Goal: Task Accomplishment & Management: Complete application form

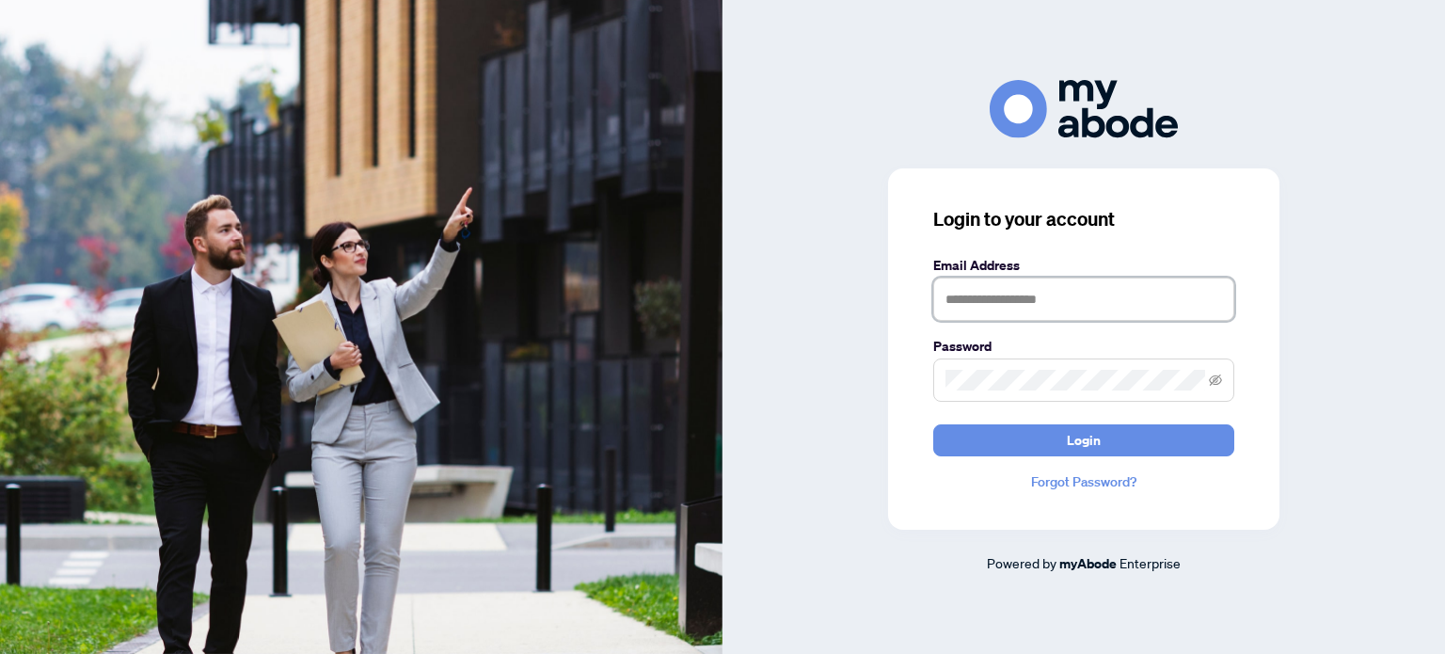
click at [1058, 309] on input "text" at bounding box center [1083, 299] width 301 height 43
type input "**********"
click at [1218, 384] on icon "eye-invisible" at bounding box center [1216, 379] width 13 height 11
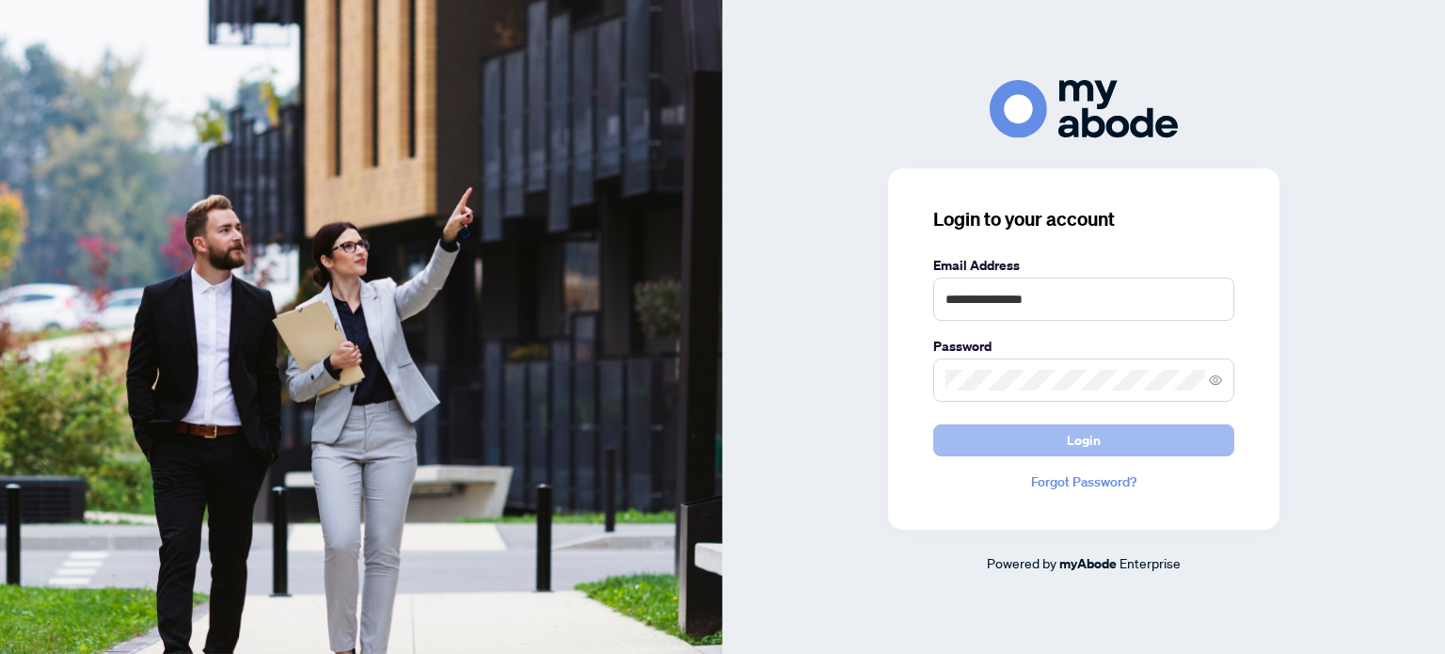
click at [1095, 438] on span "Login" at bounding box center [1084, 440] width 34 height 30
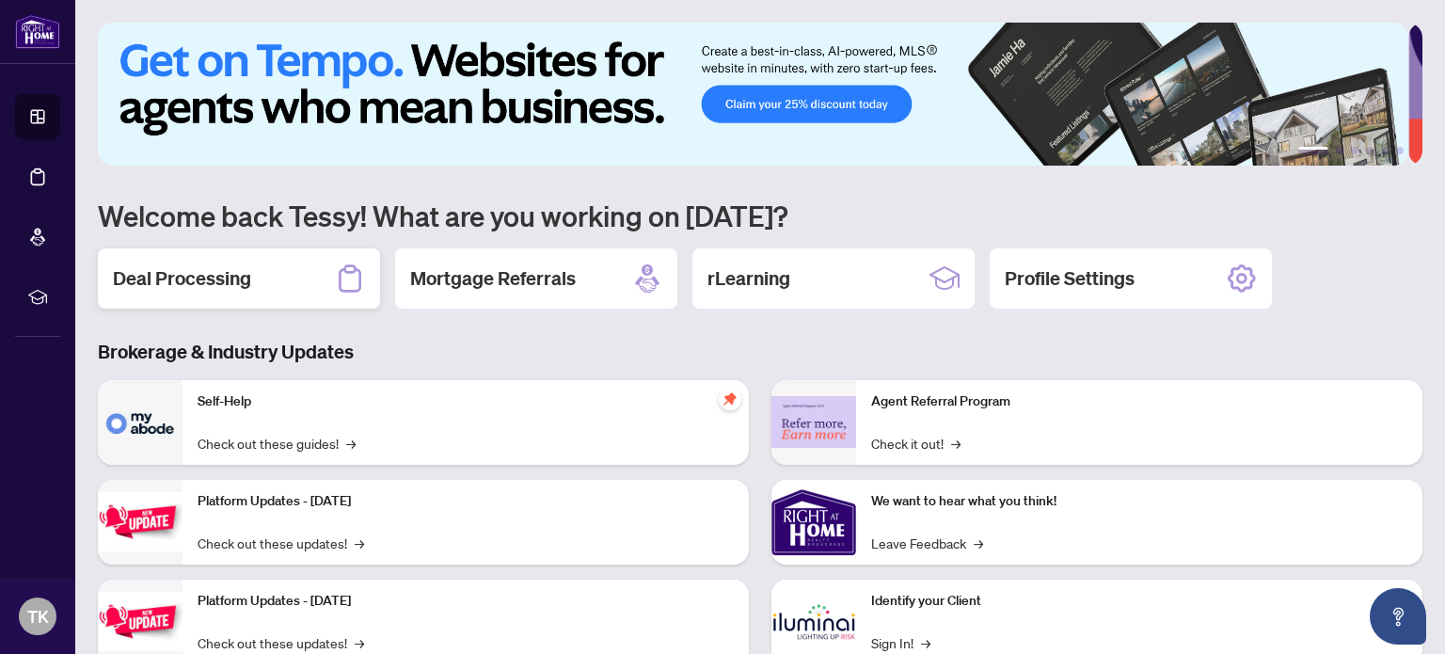
click at [256, 276] on div "Deal Processing" at bounding box center [239, 278] width 282 height 60
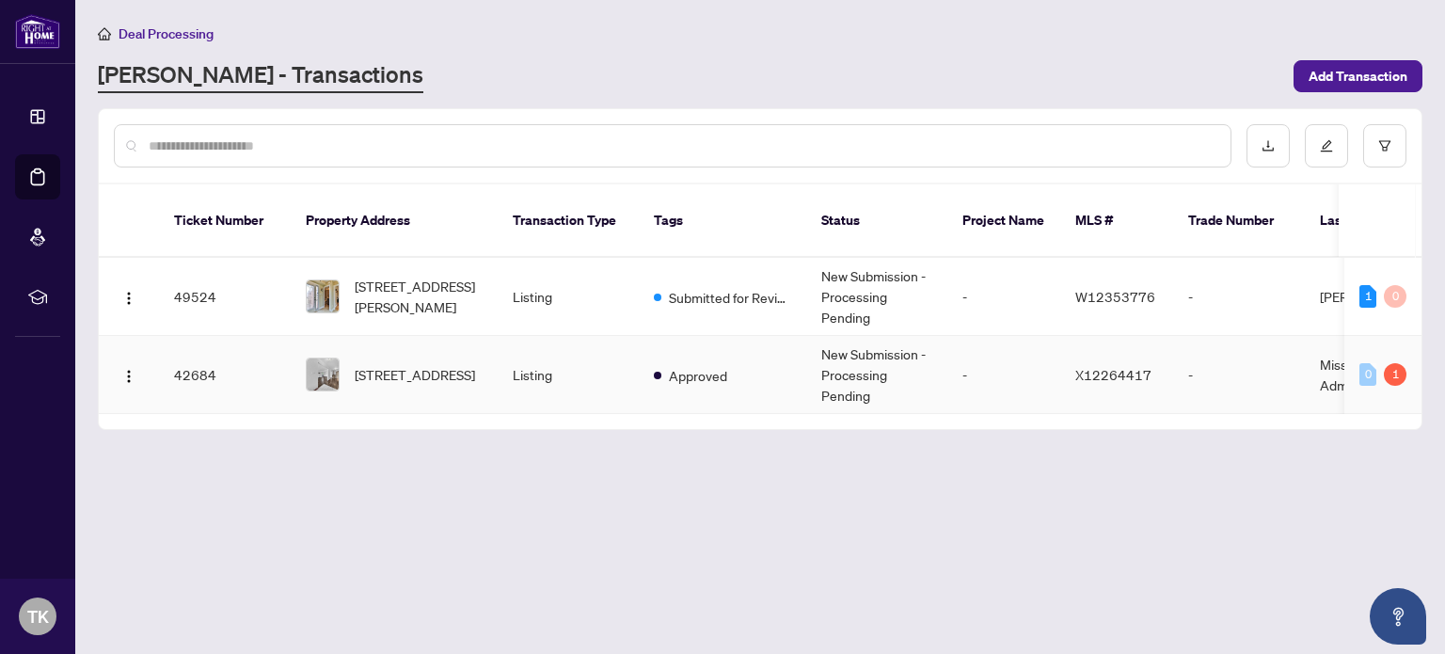
click at [194, 348] on td "42684" at bounding box center [225, 375] width 132 height 78
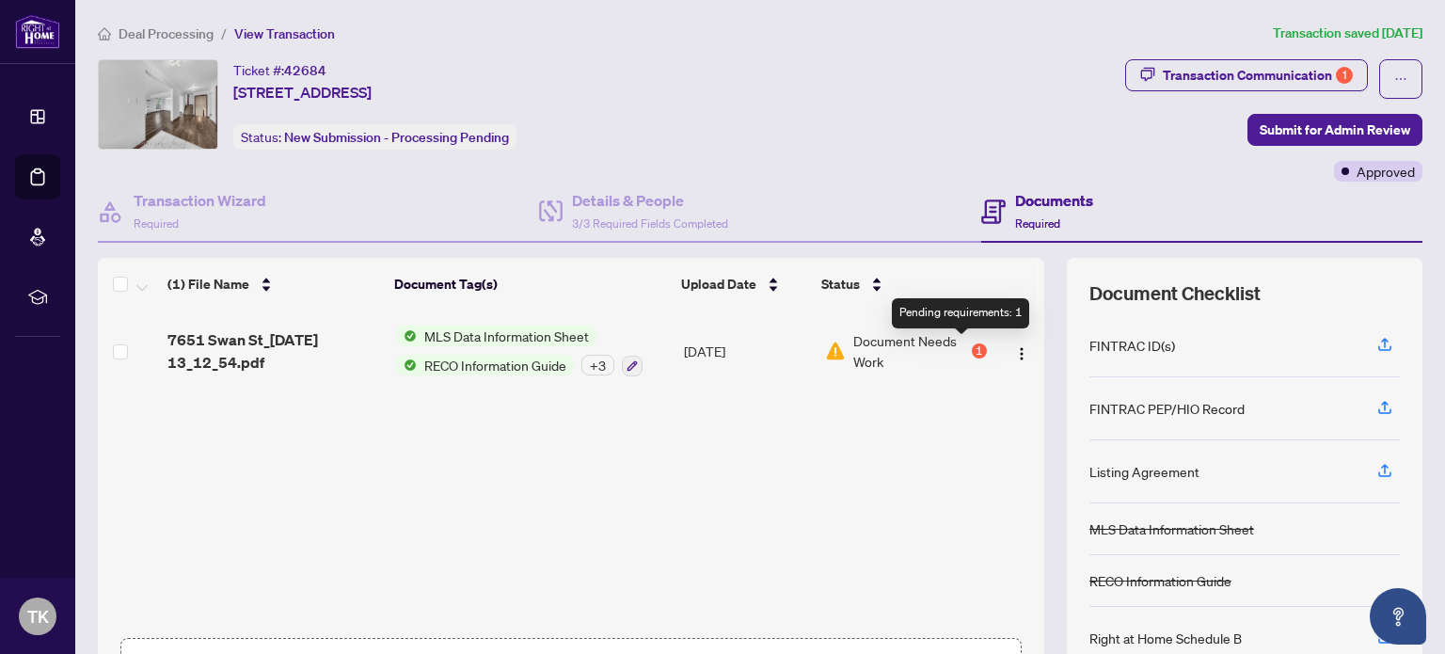
click at [972, 346] on div "1" at bounding box center [979, 350] width 15 height 15
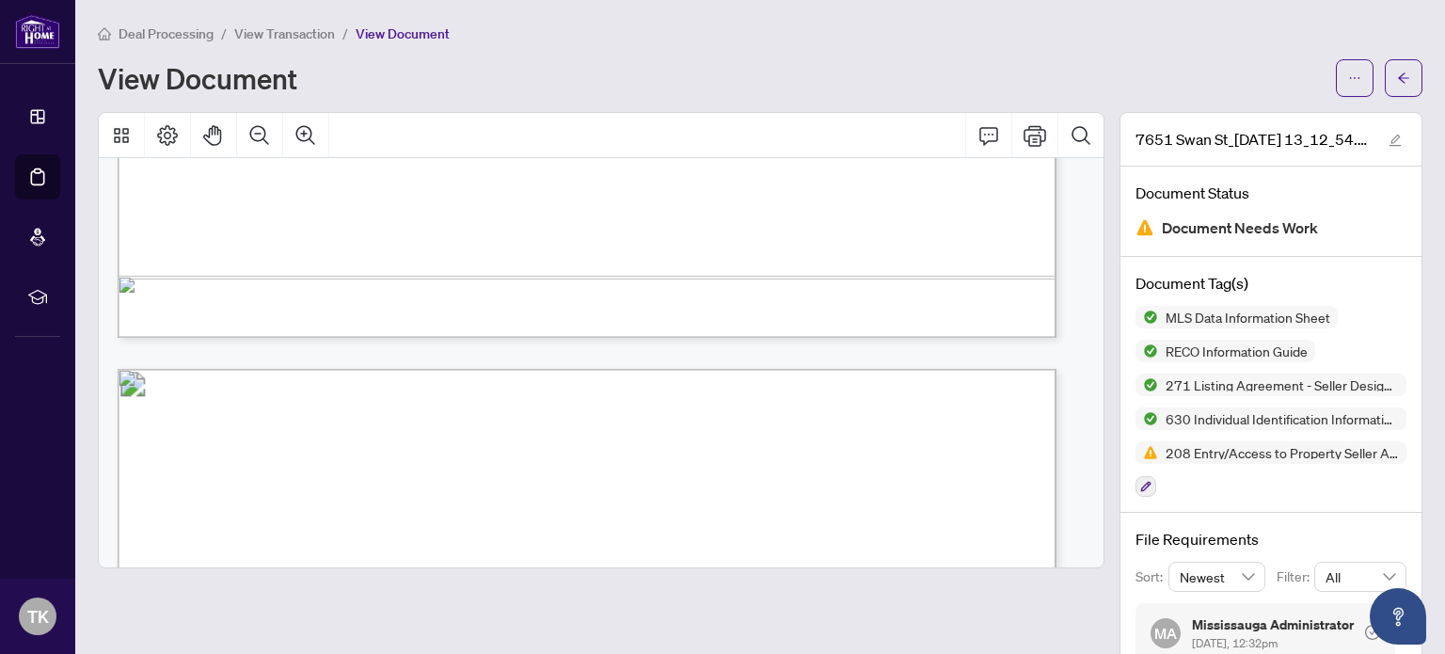
scroll to position [27207, 0]
click at [1348, 69] on span "button" at bounding box center [1354, 78] width 13 height 30
click at [1397, 75] on icon "arrow-left" at bounding box center [1403, 78] width 13 height 13
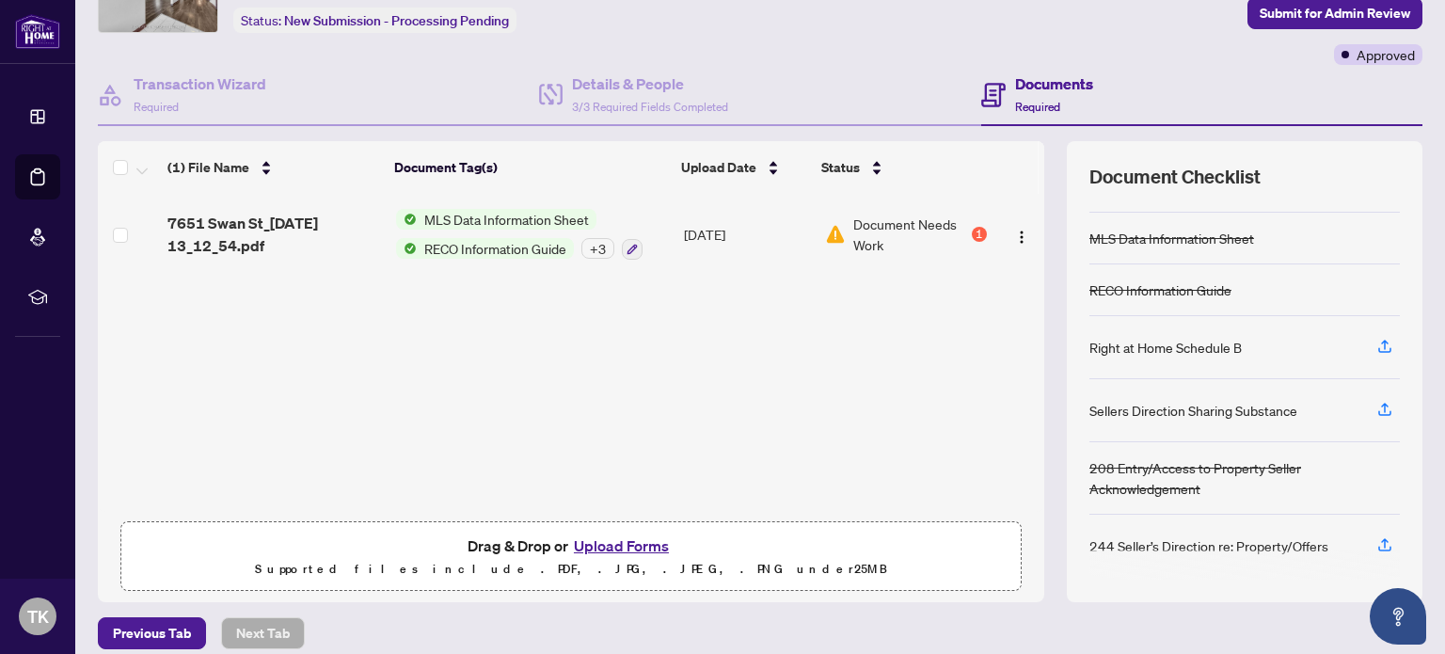
scroll to position [132, 0]
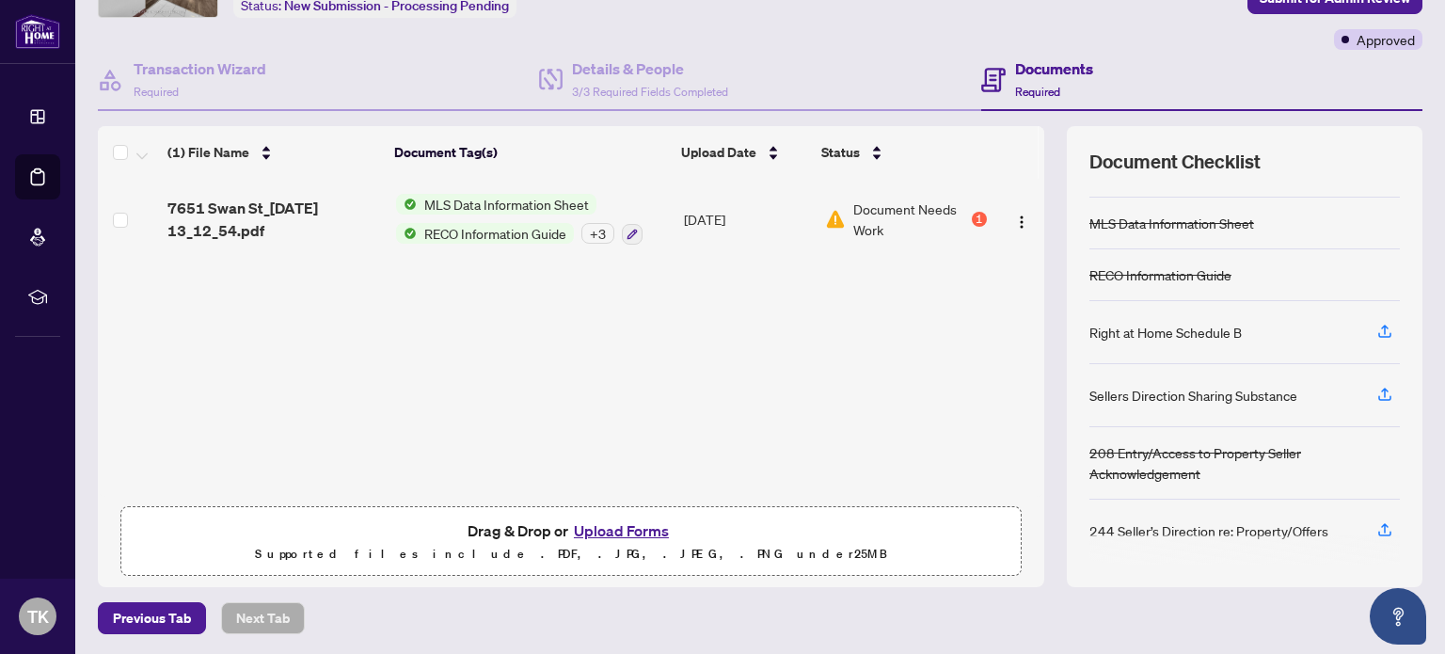
click at [614, 530] on button "Upload Forms" at bounding box center [621, 530] width 106 height 24
click at [606, 526] on button "Upload Forms" at bounding box center [621, 530] width 106 height 24
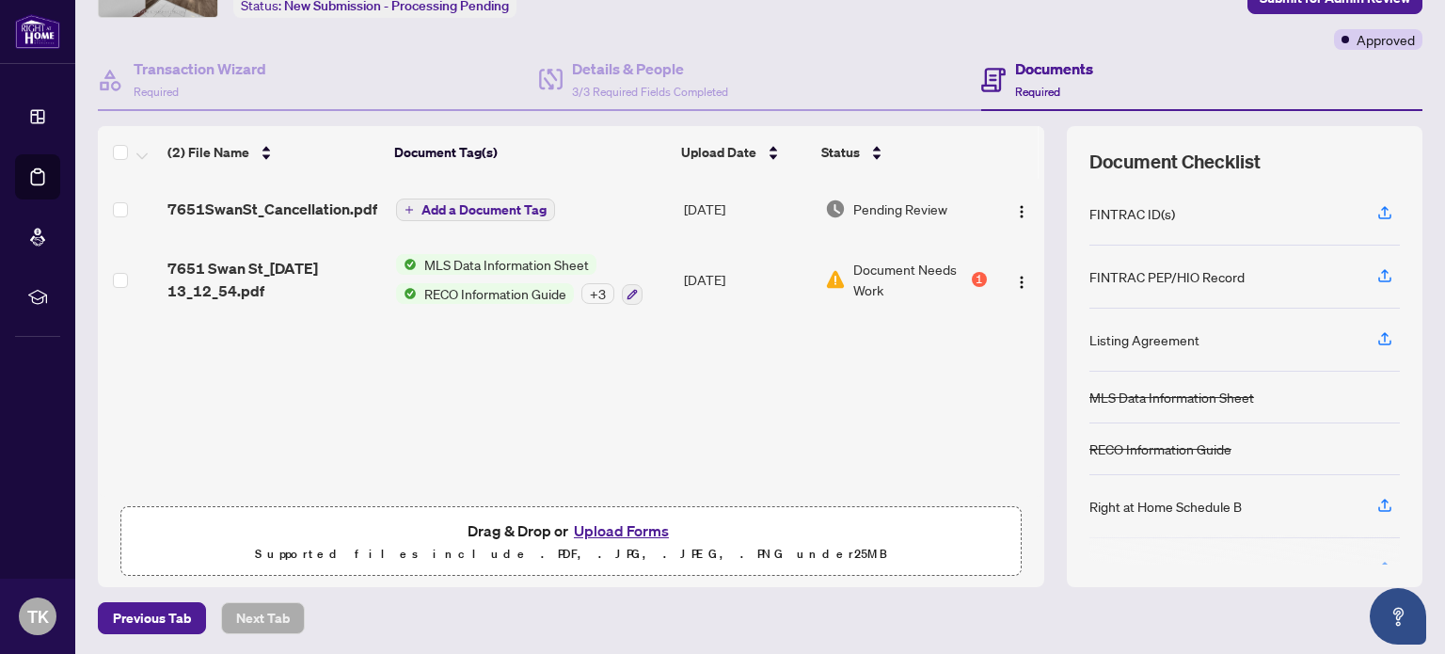
scroll to position [0, 0]
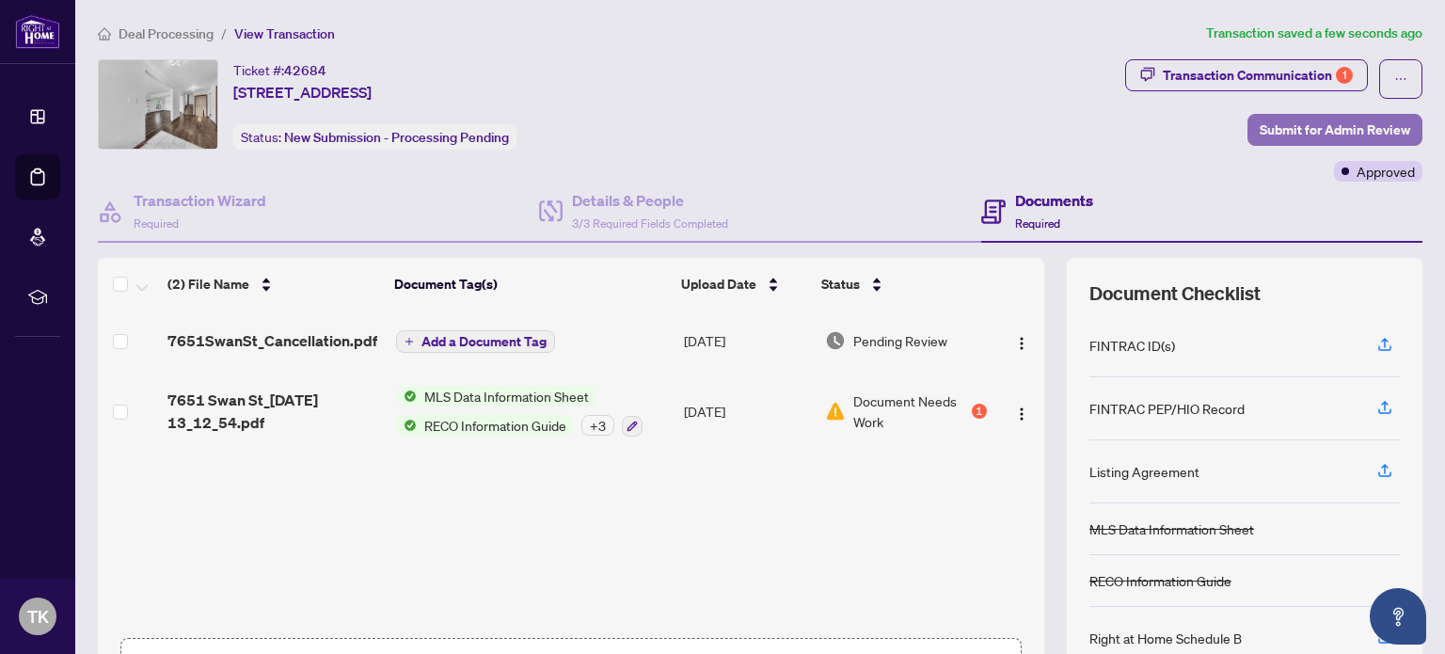
click at [1305, 125] on span "Submit for Admin Review" at bounding box center [1335, 130] width 151 height 30
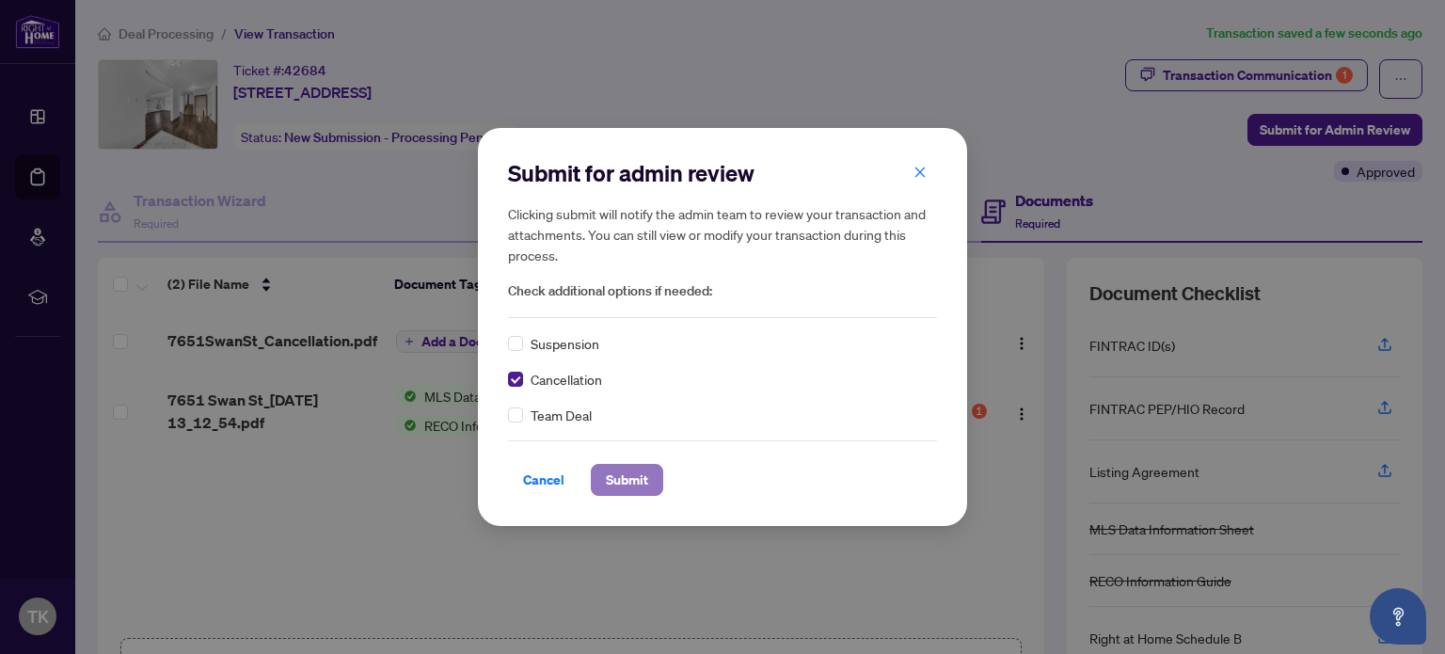
click at [628, 485] on span "Submit" at bounding box center [627, 480] width 42 height 30
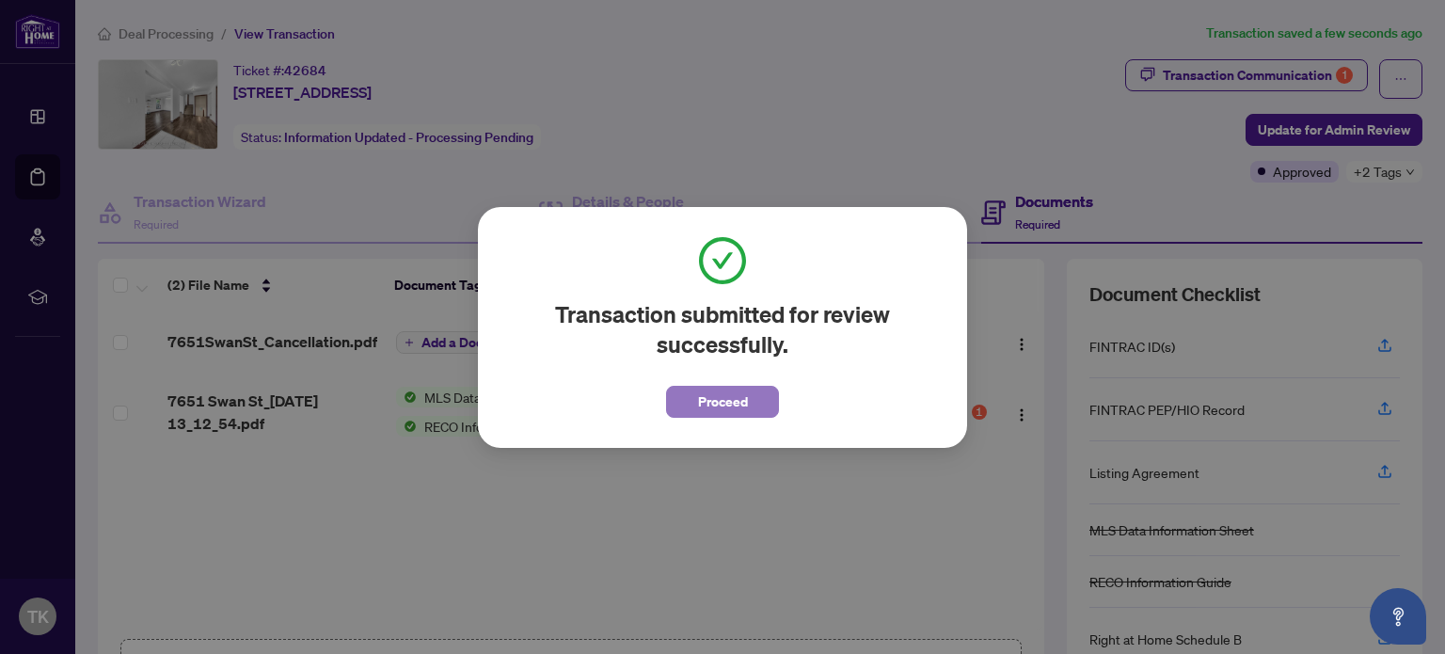
click at [704, 394] on span "Proceed" at bounding box center [723, 402] width 50 height 30
